Goal: Transaction & Acquisition: Book appointment/travel/reservation

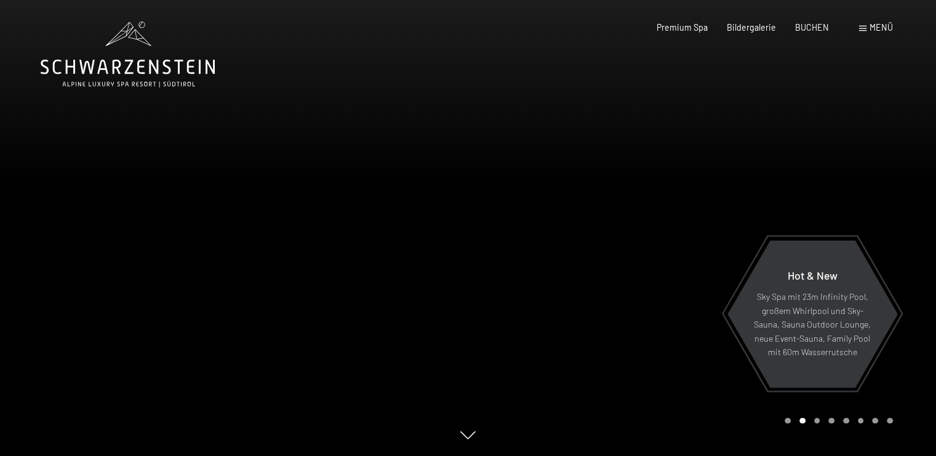
click at [861, 26] on span at bounding box center [862, 29] width 7 height 6
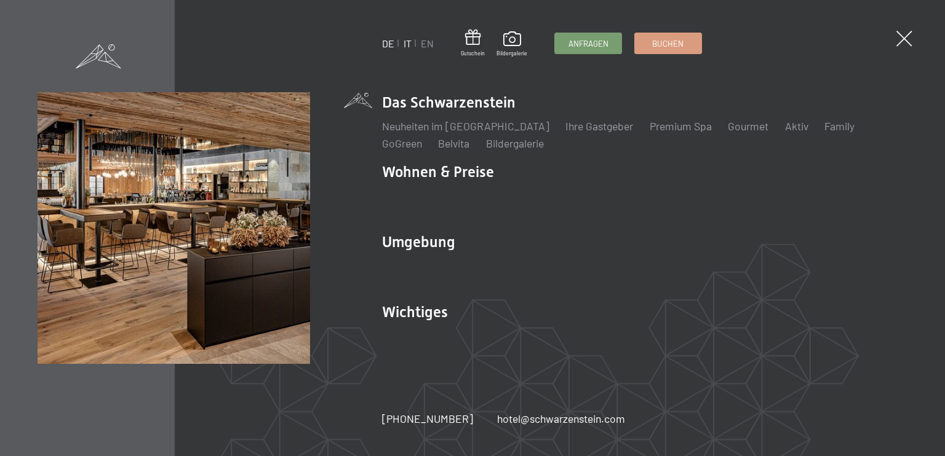
click at [407, 44] on link "IT" at bounding box center [408, 44] width 8 height 12
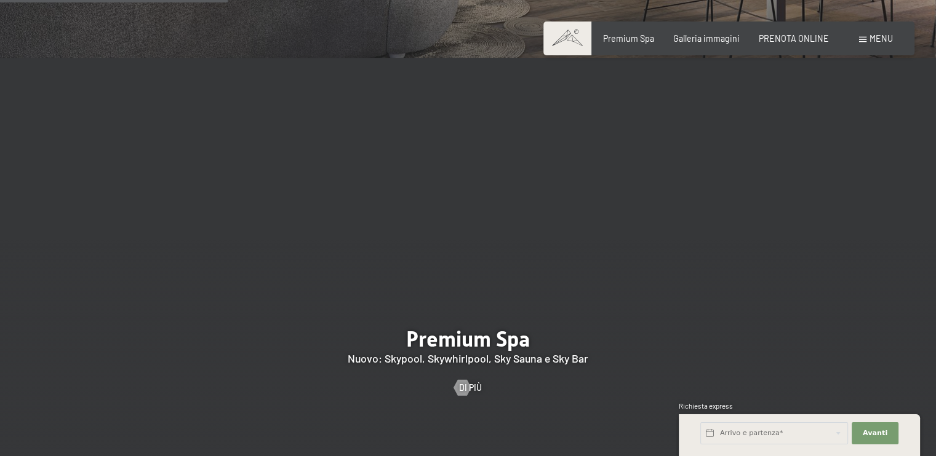
scroll to position [1415, 0]
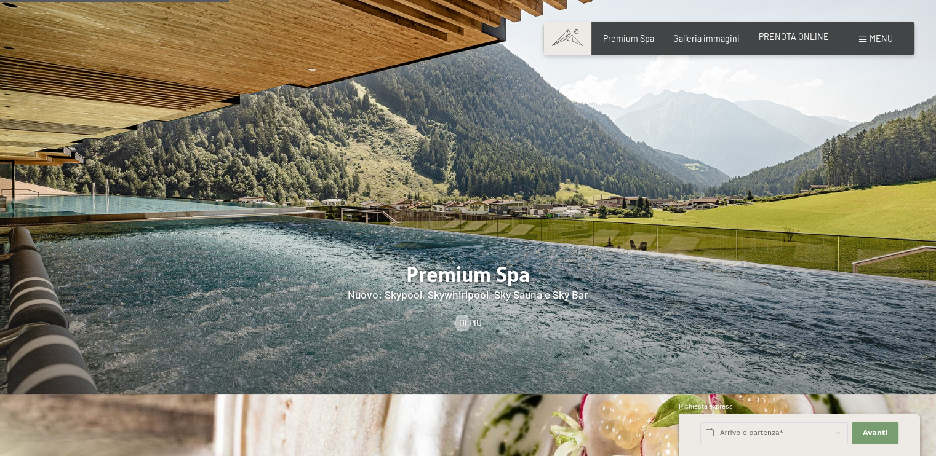
click at [790, 37] on span "PRENOTA ONLINE" at bounding box center [793, 36] width 70 height 10
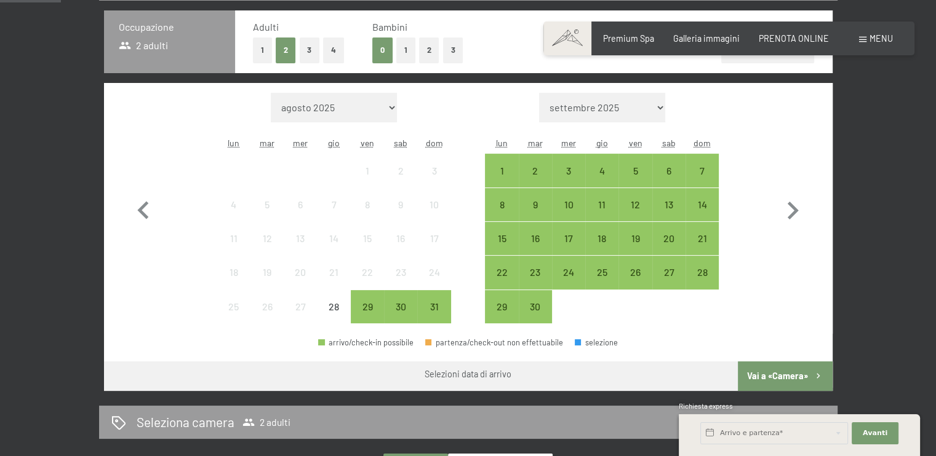
scroll to position [308, 0]
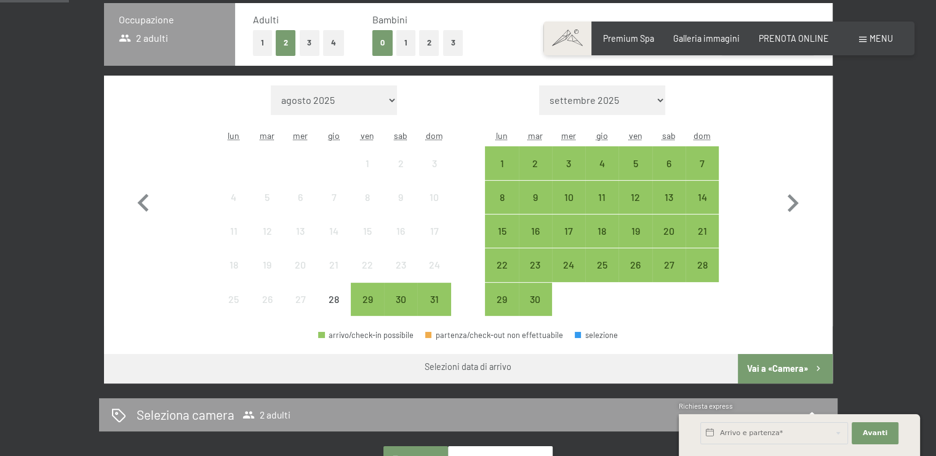
click at [151, 36] on span "2 adulti" at bounding box center [144, 38] width 50 height 14
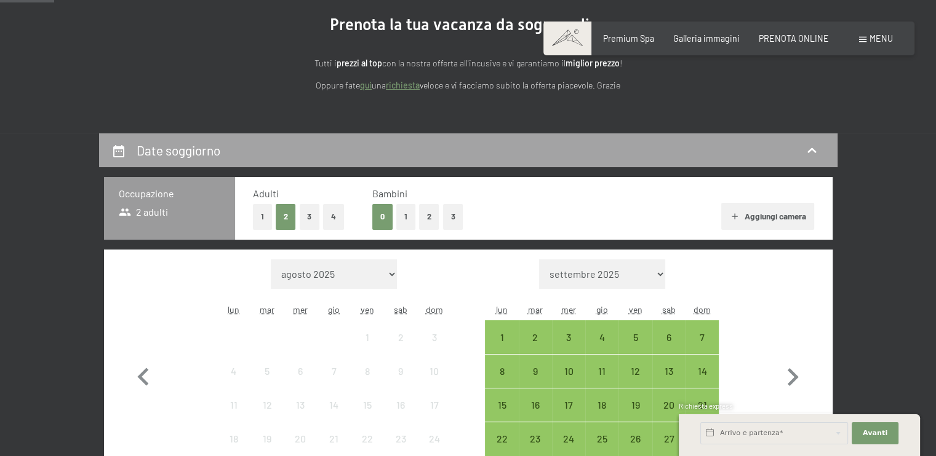
scroll to position [123, 0]
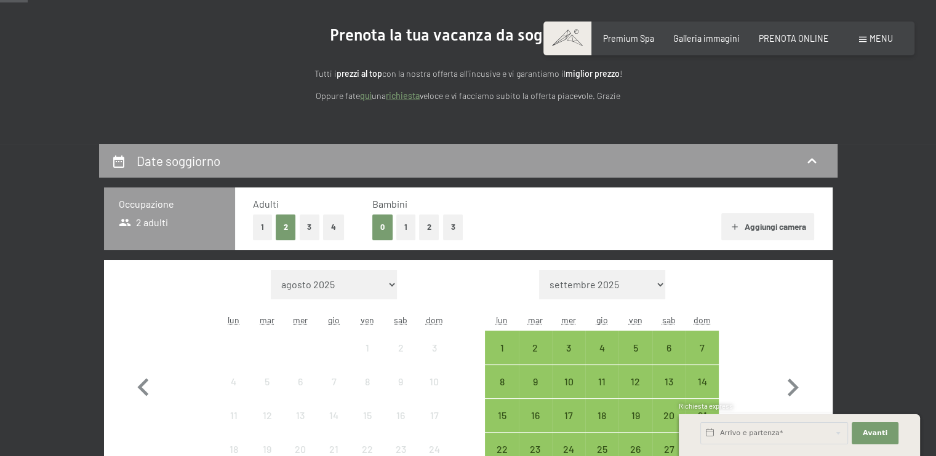
click at [428, 228] on button "2" at bounding box center [429, 227] width 20 height 25
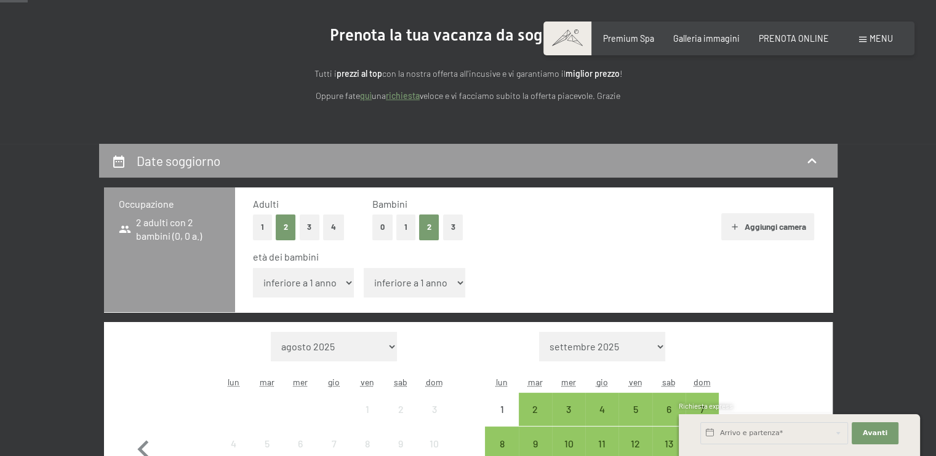
click at [338, 285] on select "inferiore a 1 anno 1 anno 2 anni 3 anni 4 anni 5 anni 6 anni 7 anni 8 anni 9 an…" at bounding box center [303, 283] width 101 height 30
select select "6"
click at [253, 268] on select "inferiore a 1 anno 1 anno 2 anni 3 anni 4 anni 5 anni 6 anni 7 anni 8 anni 9 an…" at bounding box center [303, 283] width 101 height 30
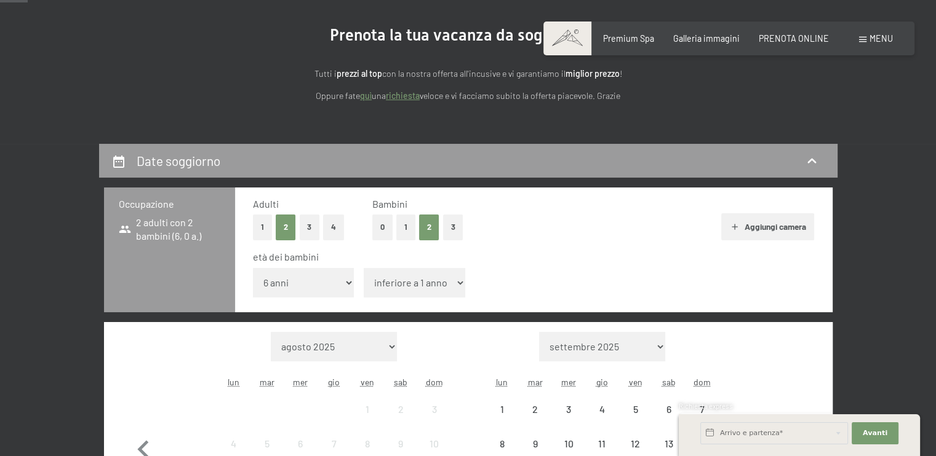
click at [451, 284] on select "inferiore a 1 anno 1 anno 2 anni 3 anni 4 anni 5 anni 6 anni 7 anni 8 anni 9 an…" at bounding box center [414, 283] width 101 height 30
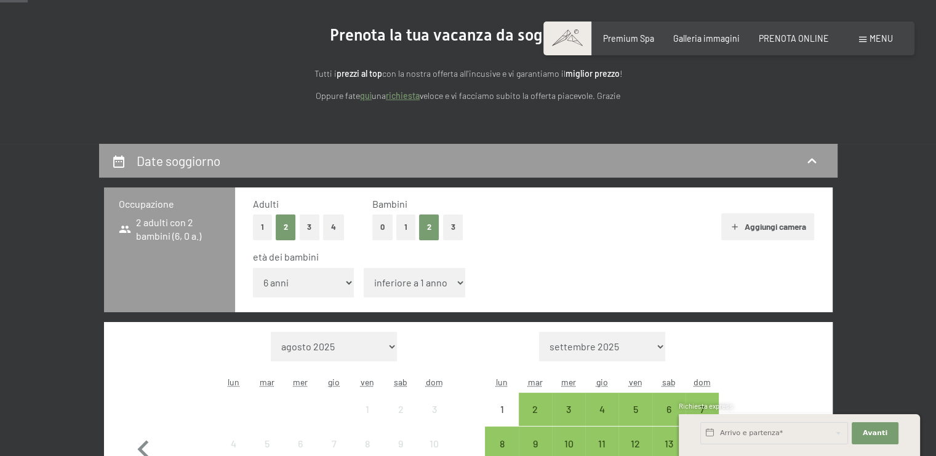
select select "6"
click at [364, 268] on select "inferiore a 1 anno 1 anno 2 anni 3 anni 4 anni 5 anni 6 anni 7 anni 8 anni 9 an…" at bounding box center [414, 283] width 101 height 30
click at [620, 236] on div "Aggiungi camera" at bounding box center [652, 226] width 323 height 27
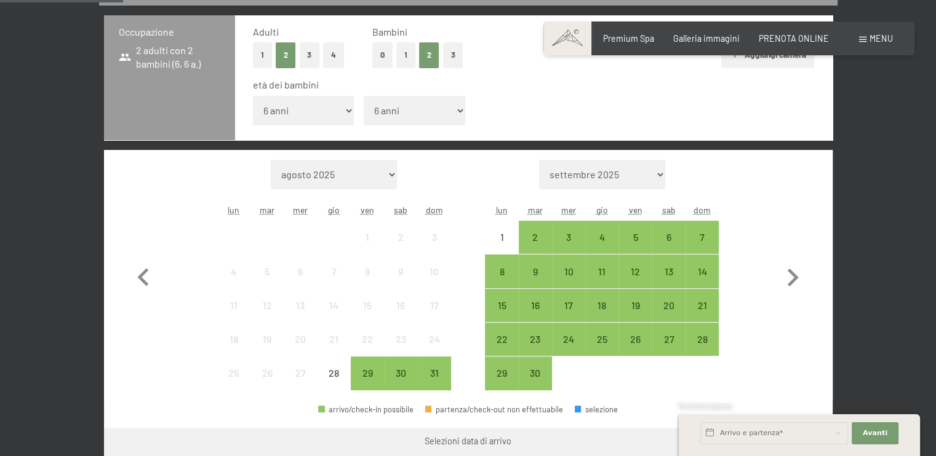
scroll to position [308, 0]
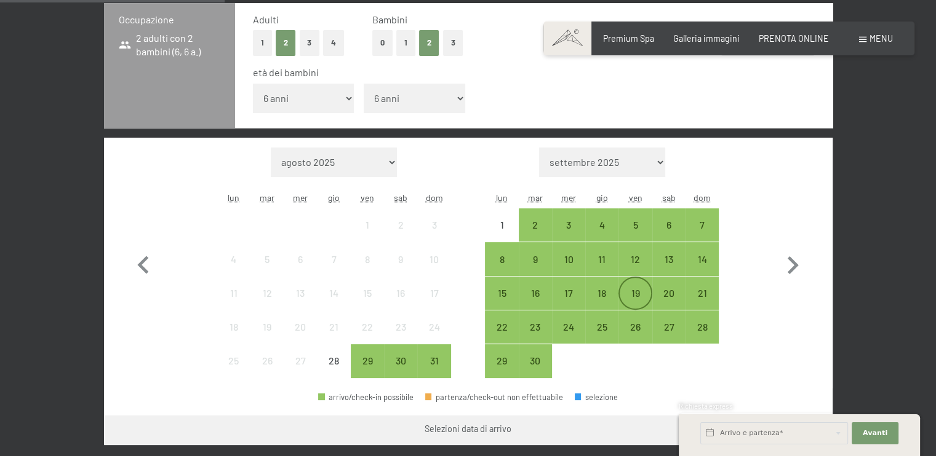
click at [635, 292] on div "19" at bounding box center [634, 303] width 31 height 31
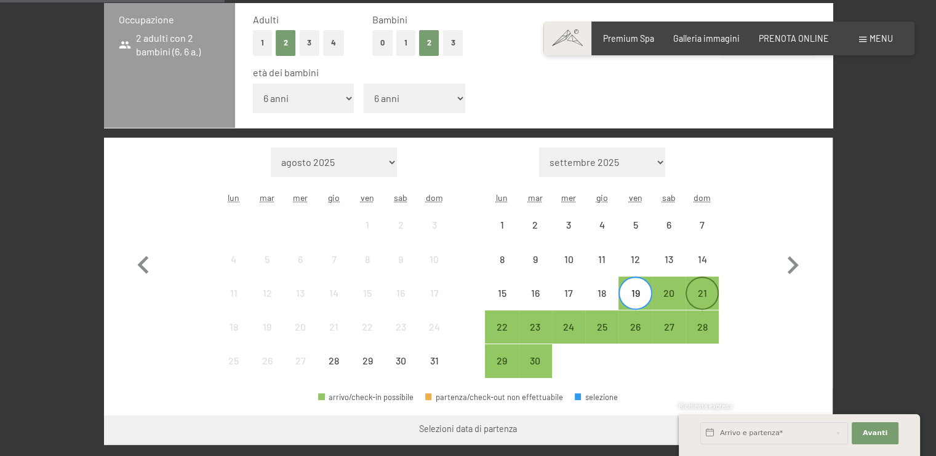
click at [701, 298] on div "21" at bounding box center [701, 303] width 31 height 31
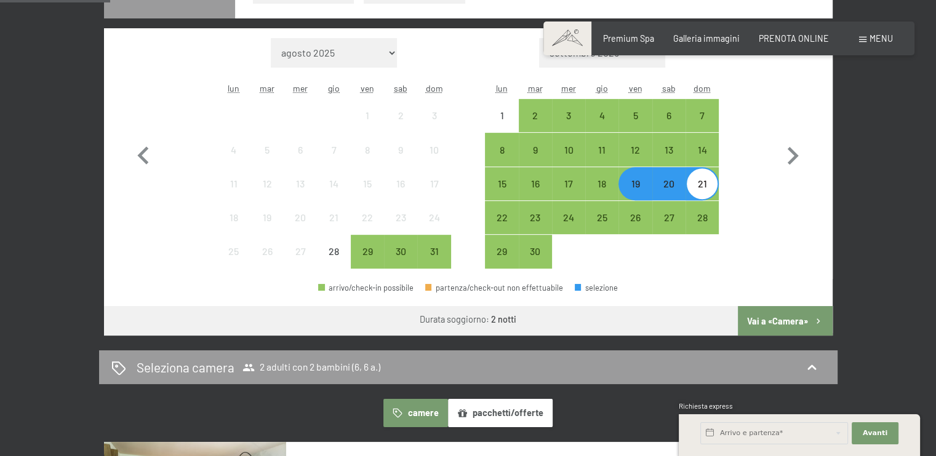
scroll to position [431, 0]
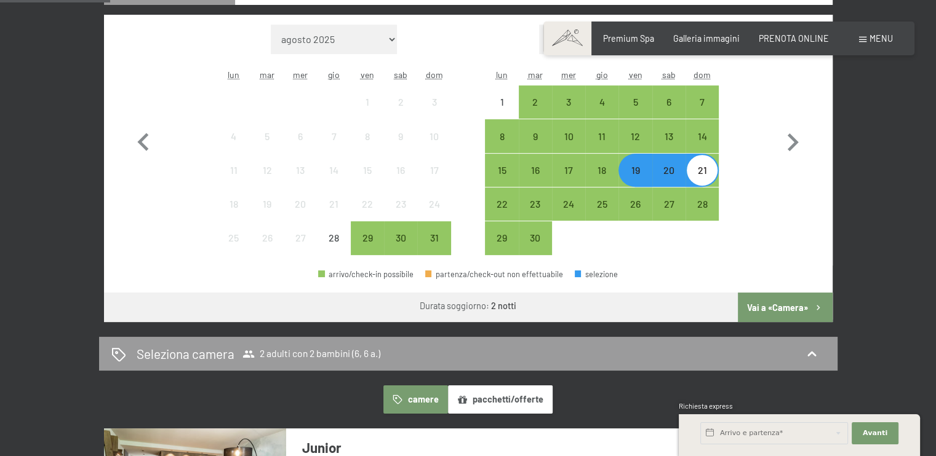
click at [768, 306] on button "Vai a «Camera»" at bounding box center [785, 308] width 94 height 30
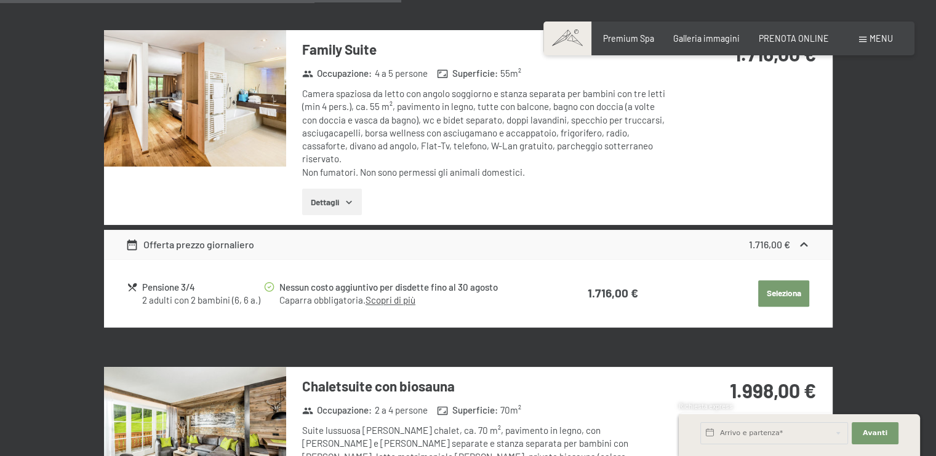
scroll to position [1374, 0]
